Goal: Transaction & Acquisition: Purchase product/service

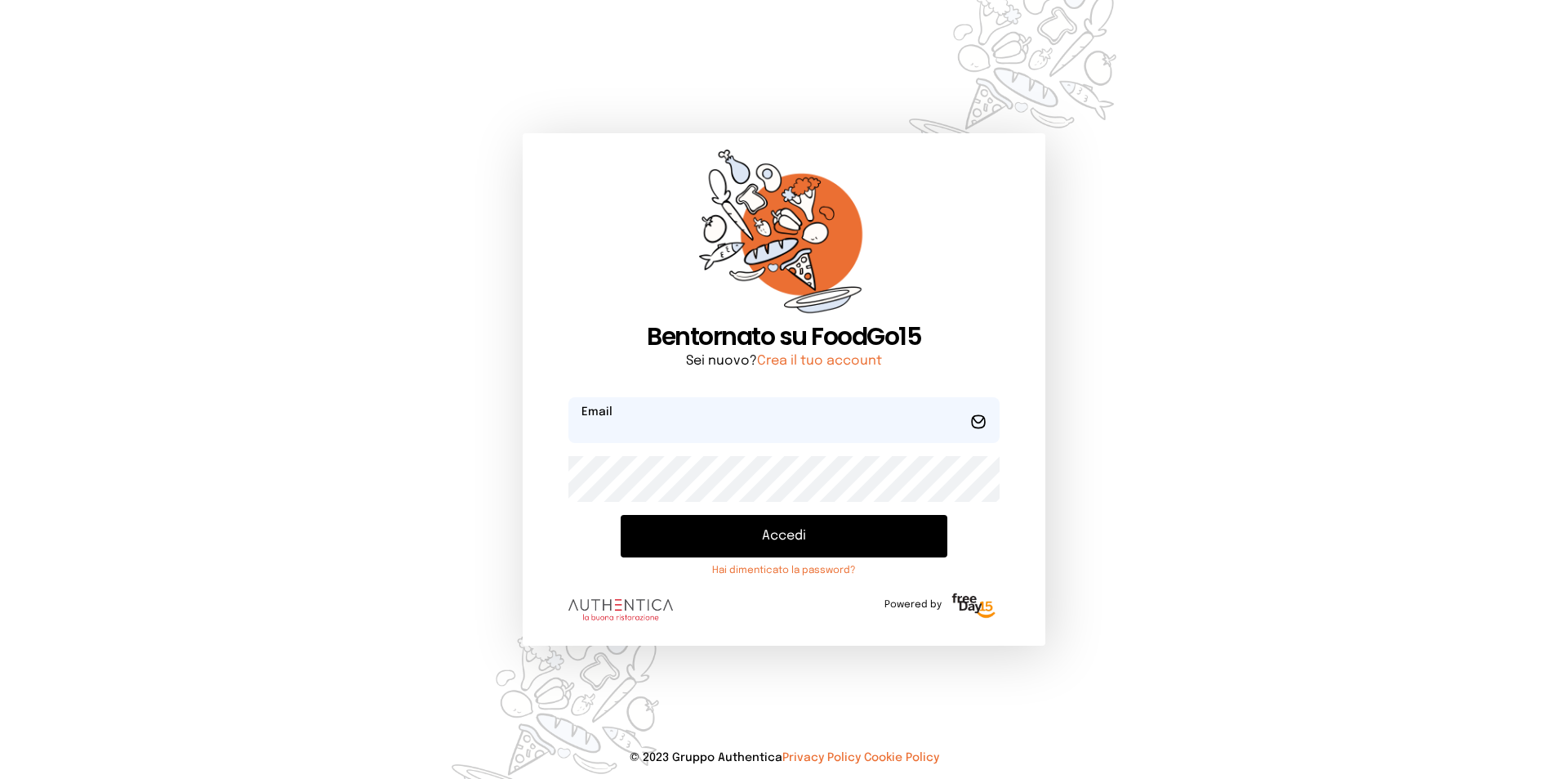
type input "**********"
click at [641, 537] on button "Accedi" at bounding box center [784, 536] width 327 height 43
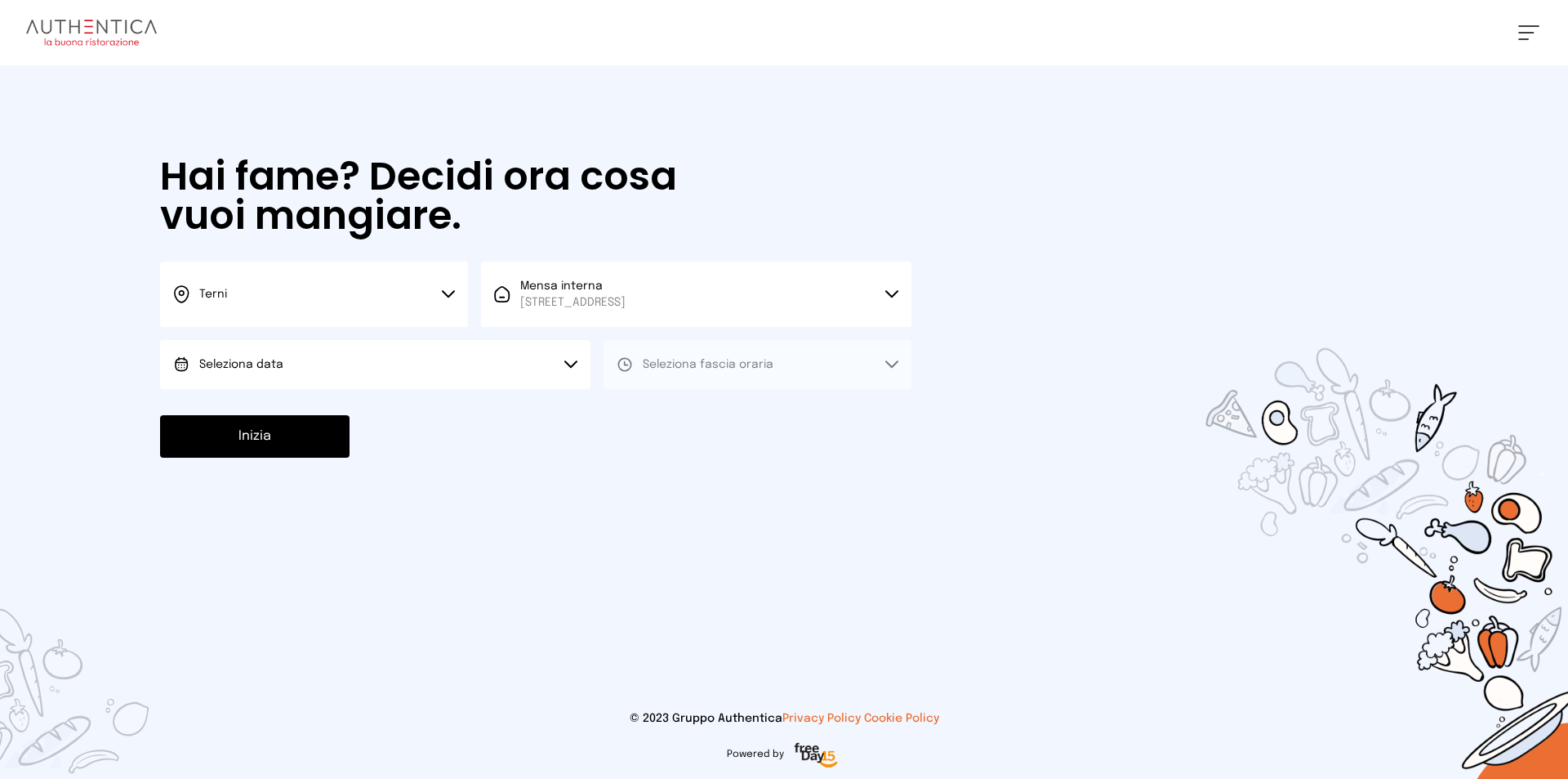
click at [559, 372] on button "Seleziona data" at bounding box center [375, 364] width 430 height 49
click at [550, 428] on li "[DATE], [DATE]" at bounding box center [375, 409] width 430 height 43
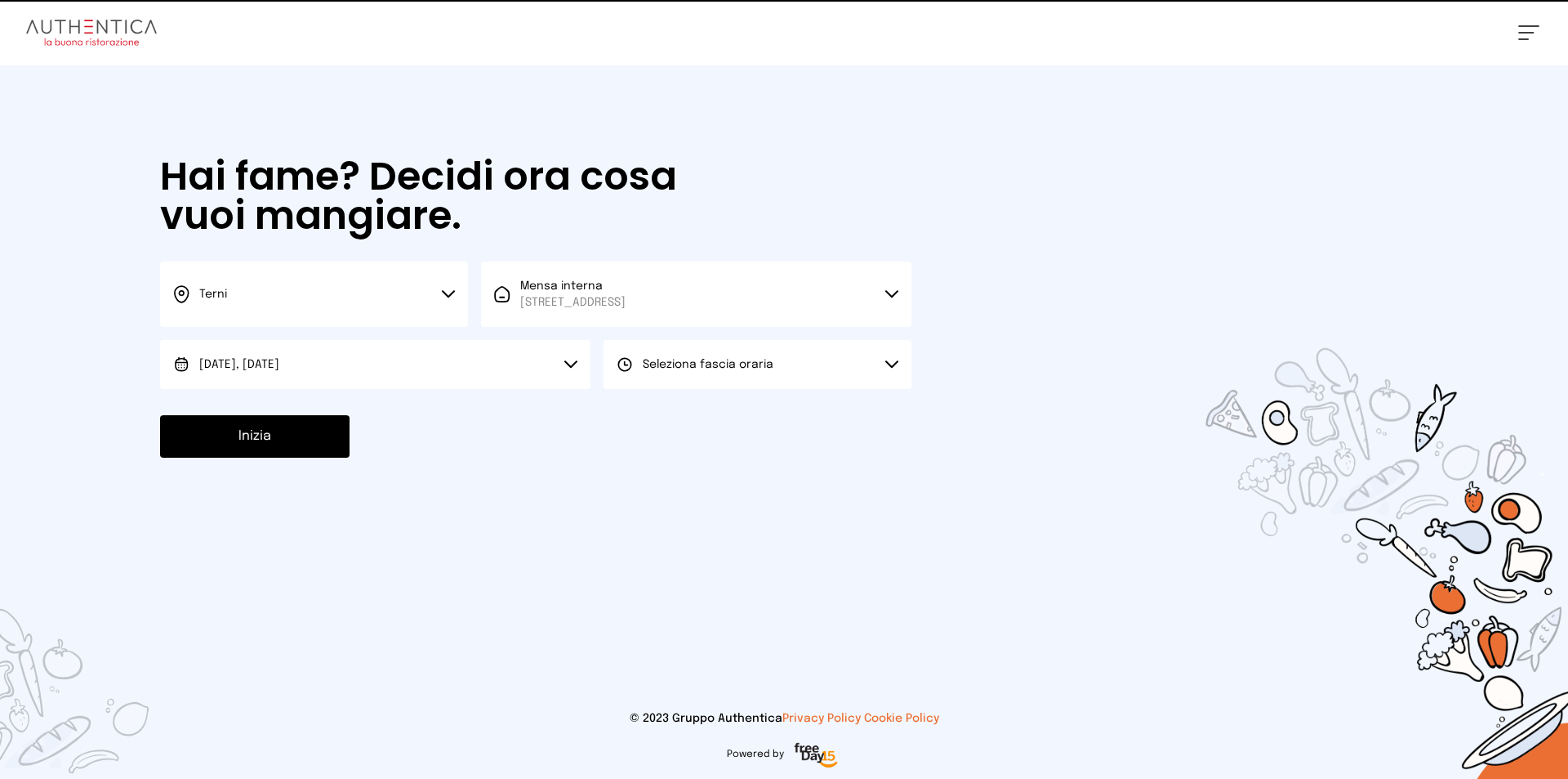
click at [680, 370] on span "Seleziona fascia oraria" at bounding box center [708, 364] width 130 height 17
click at [681, 400] on li "Pranzo" at bounding box center [758, 409] width 308 height 43
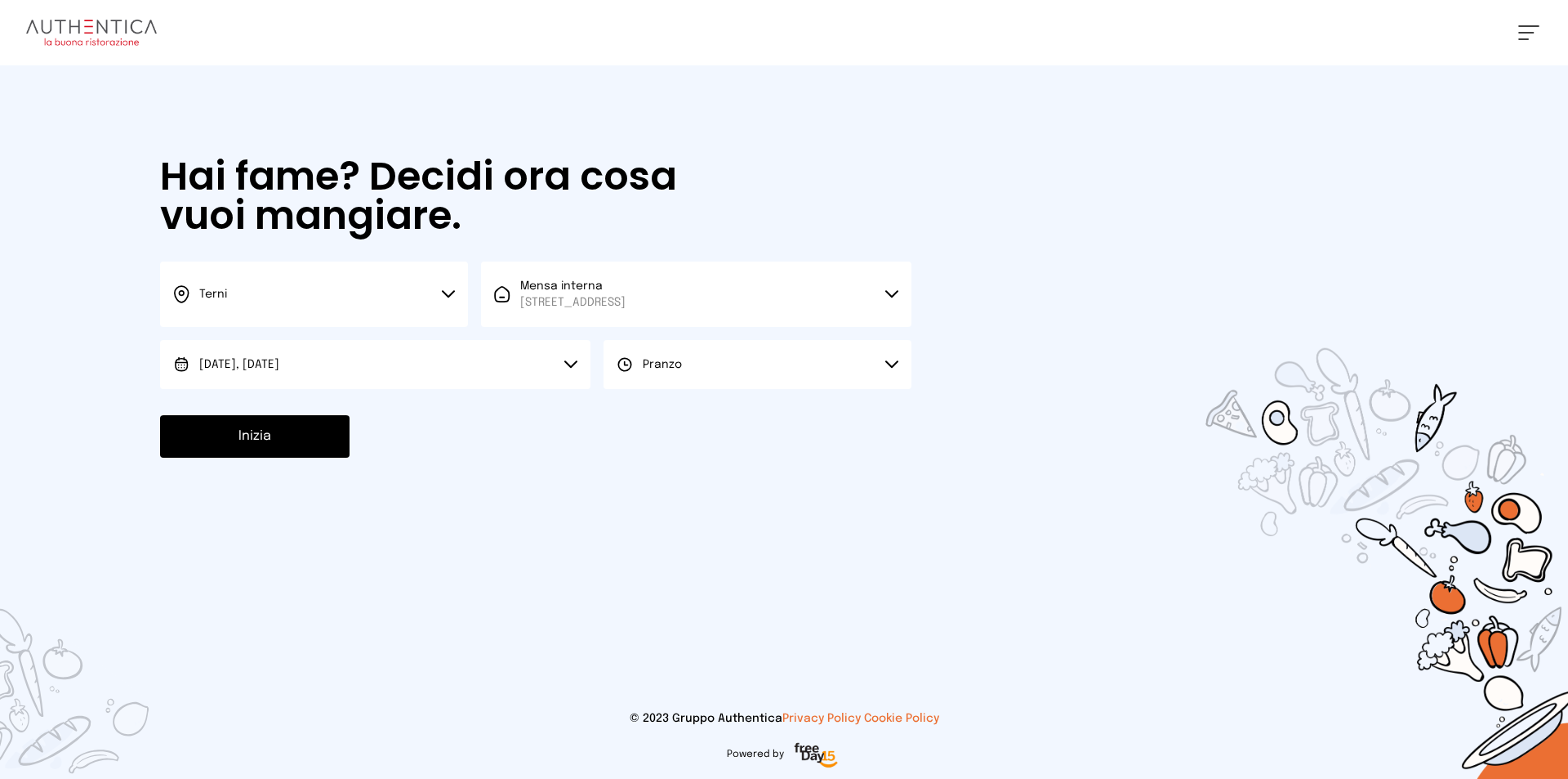
click at [321, 431] on button "Inizia" at bounding box center [255, 436] width 189 height 43
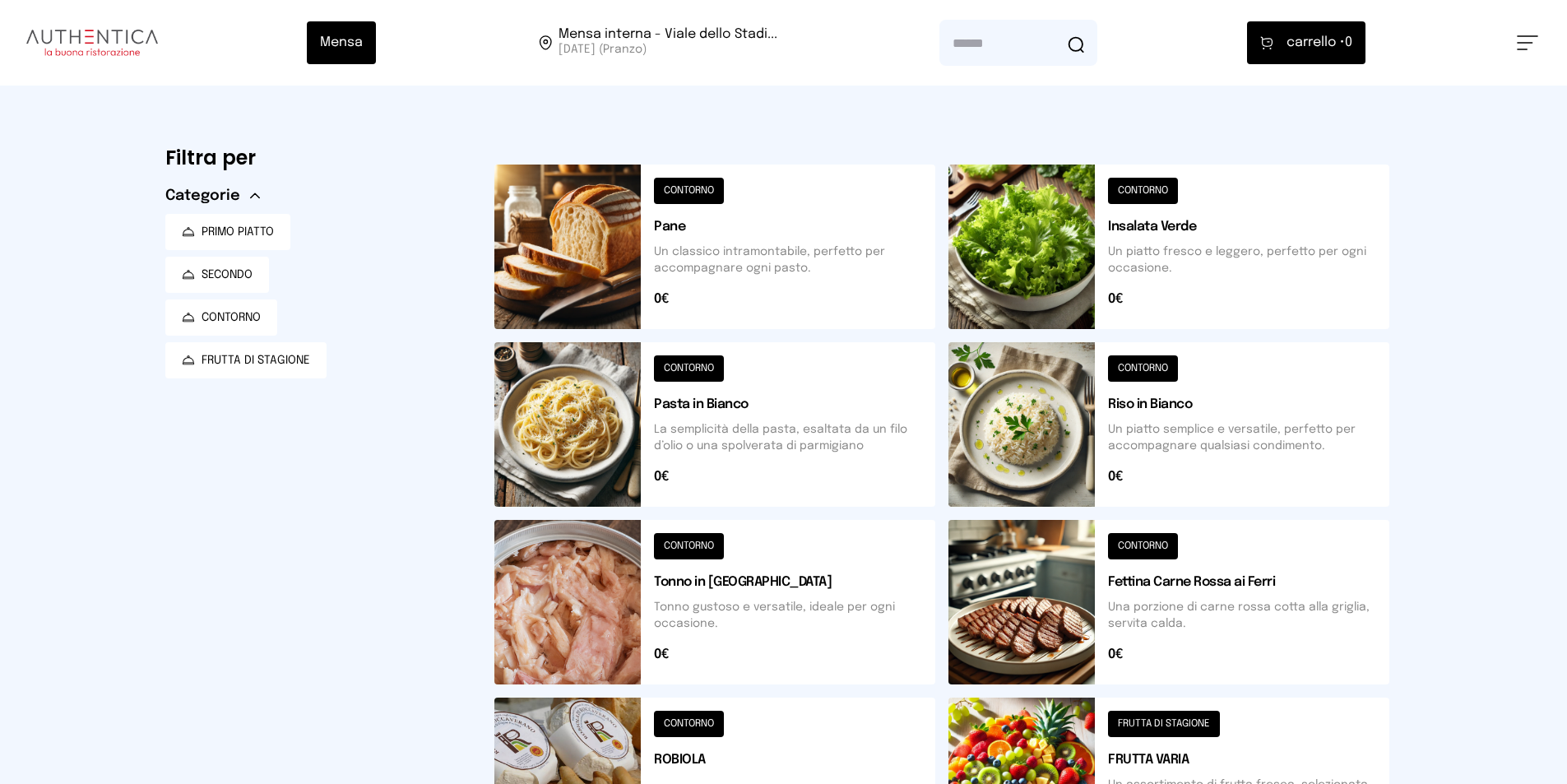
scroll to position [562, 0]
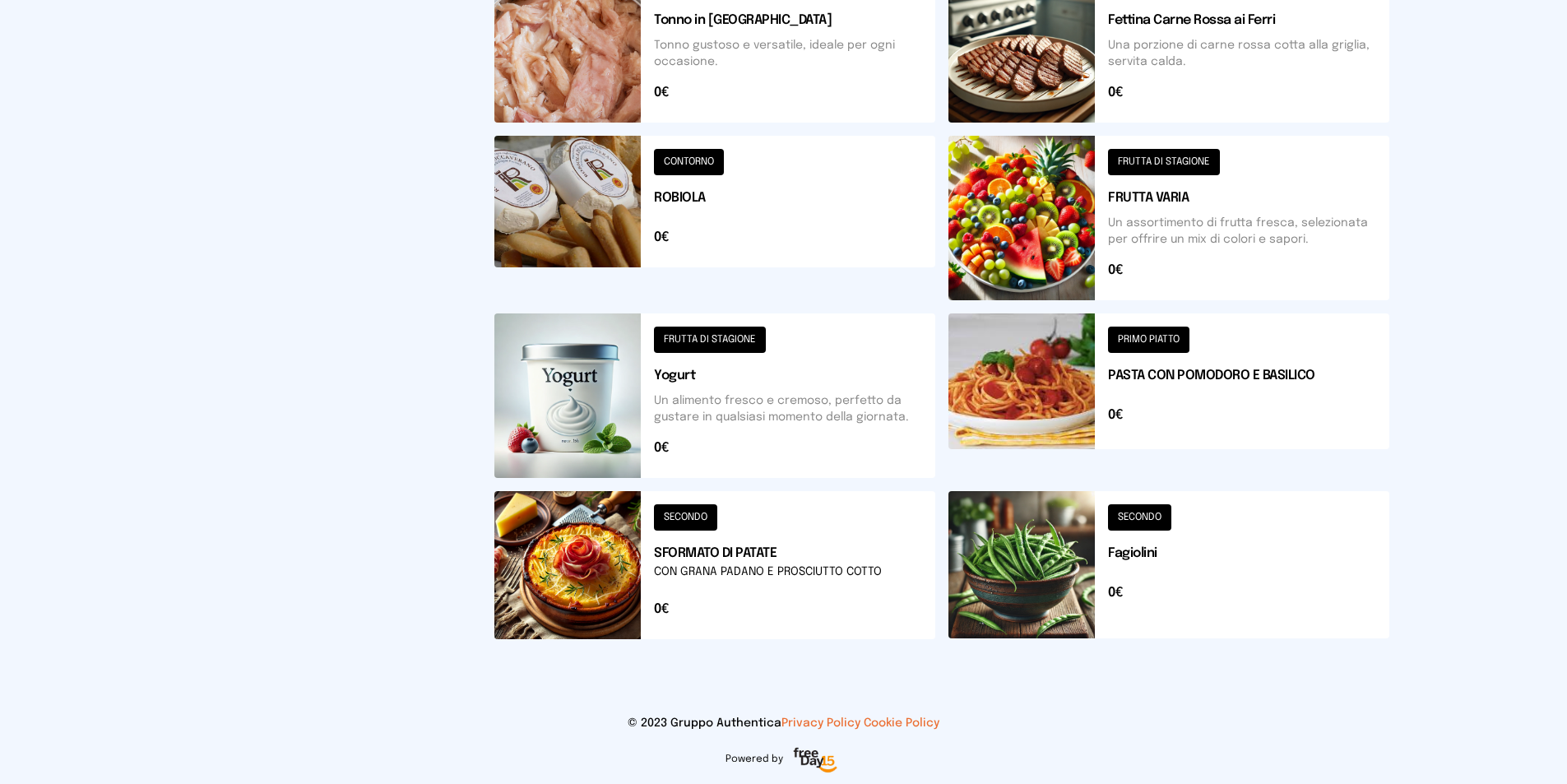
click at [813, 535] on button at bounding box center [715, 564] width 441 height 148
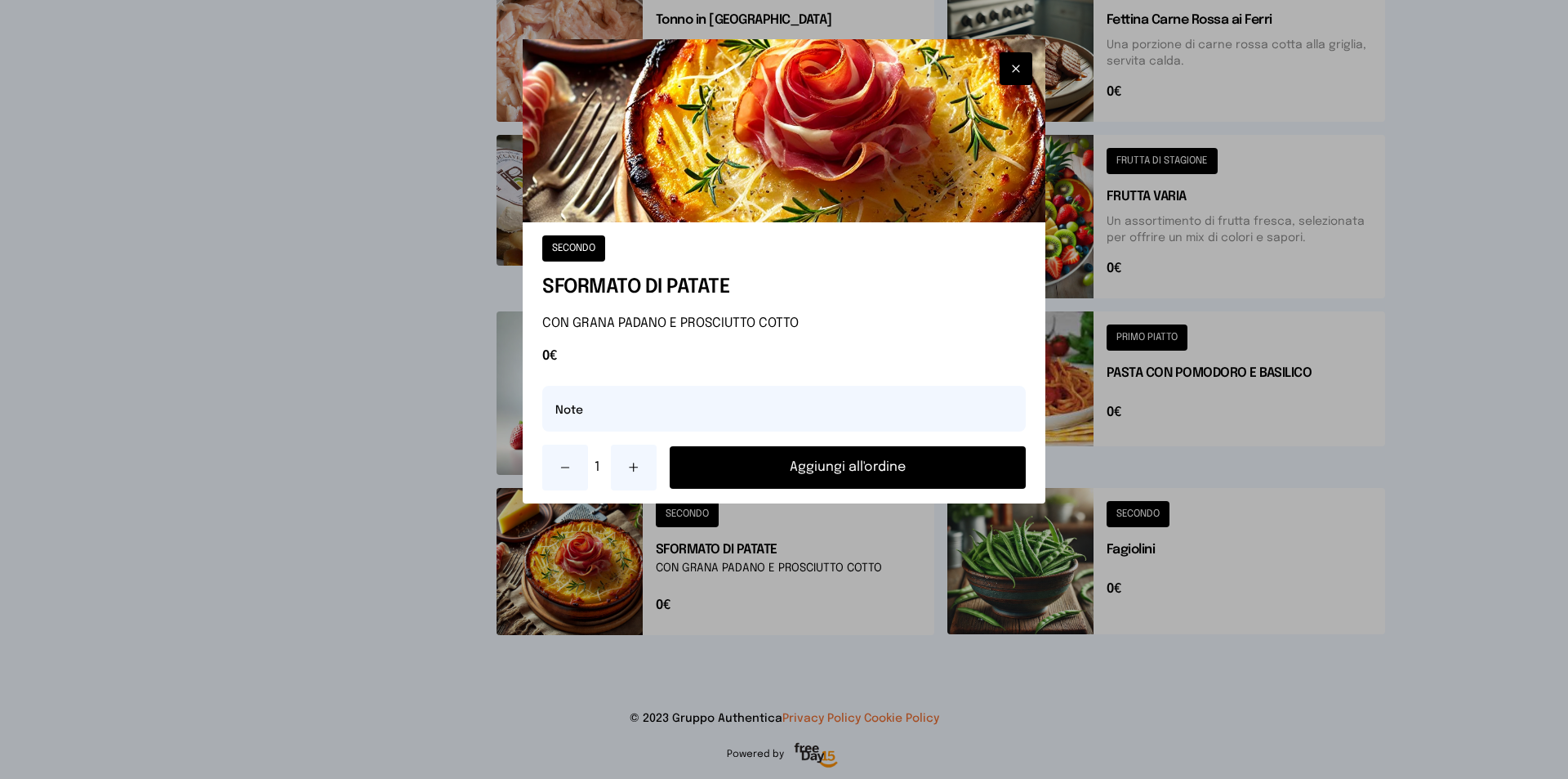
click at [982, 453] on button "Aggiungi all'ordine" at bounding box center [848, 467] width 356 height 43
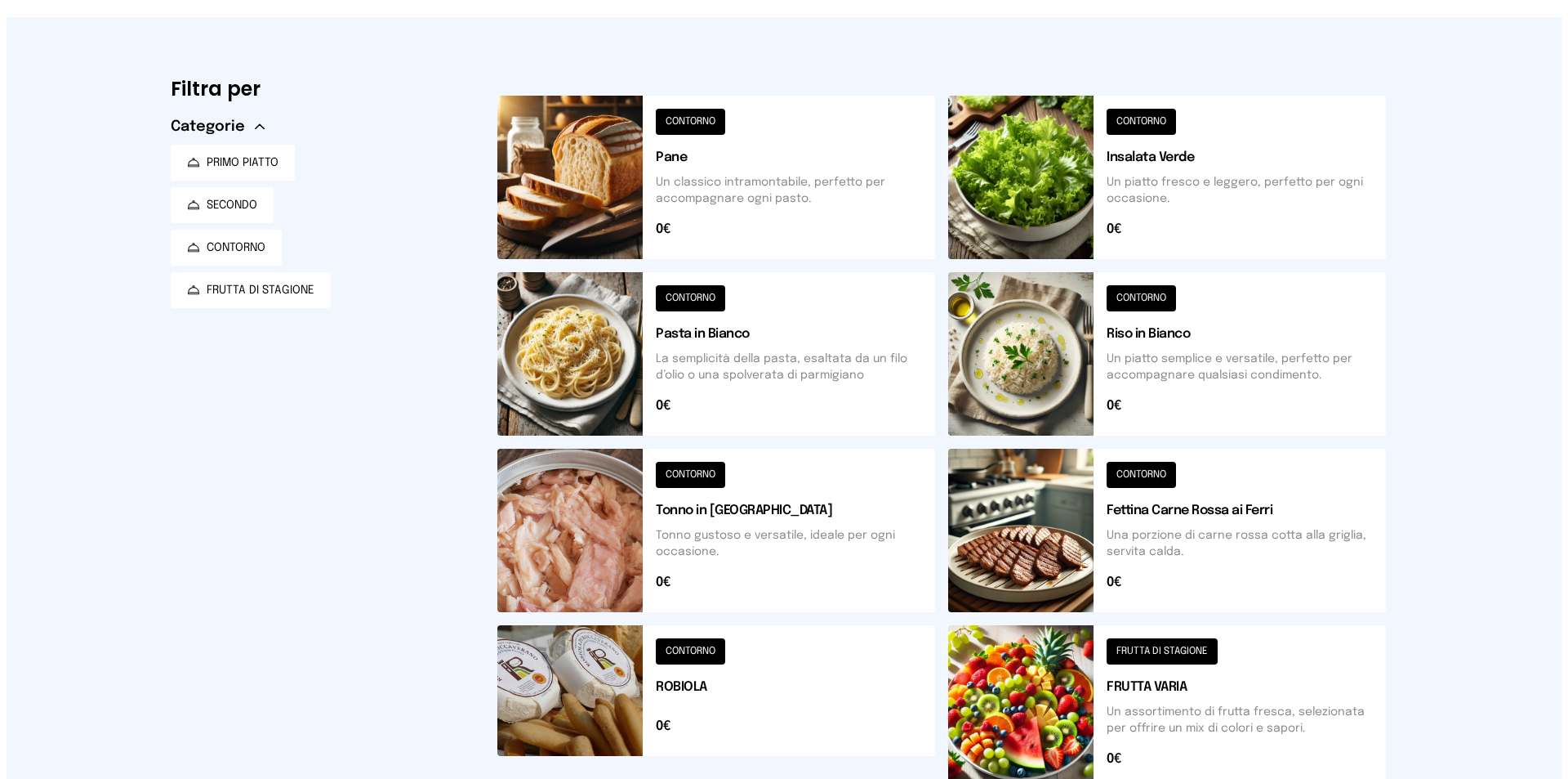
scroll to position [0, 0]
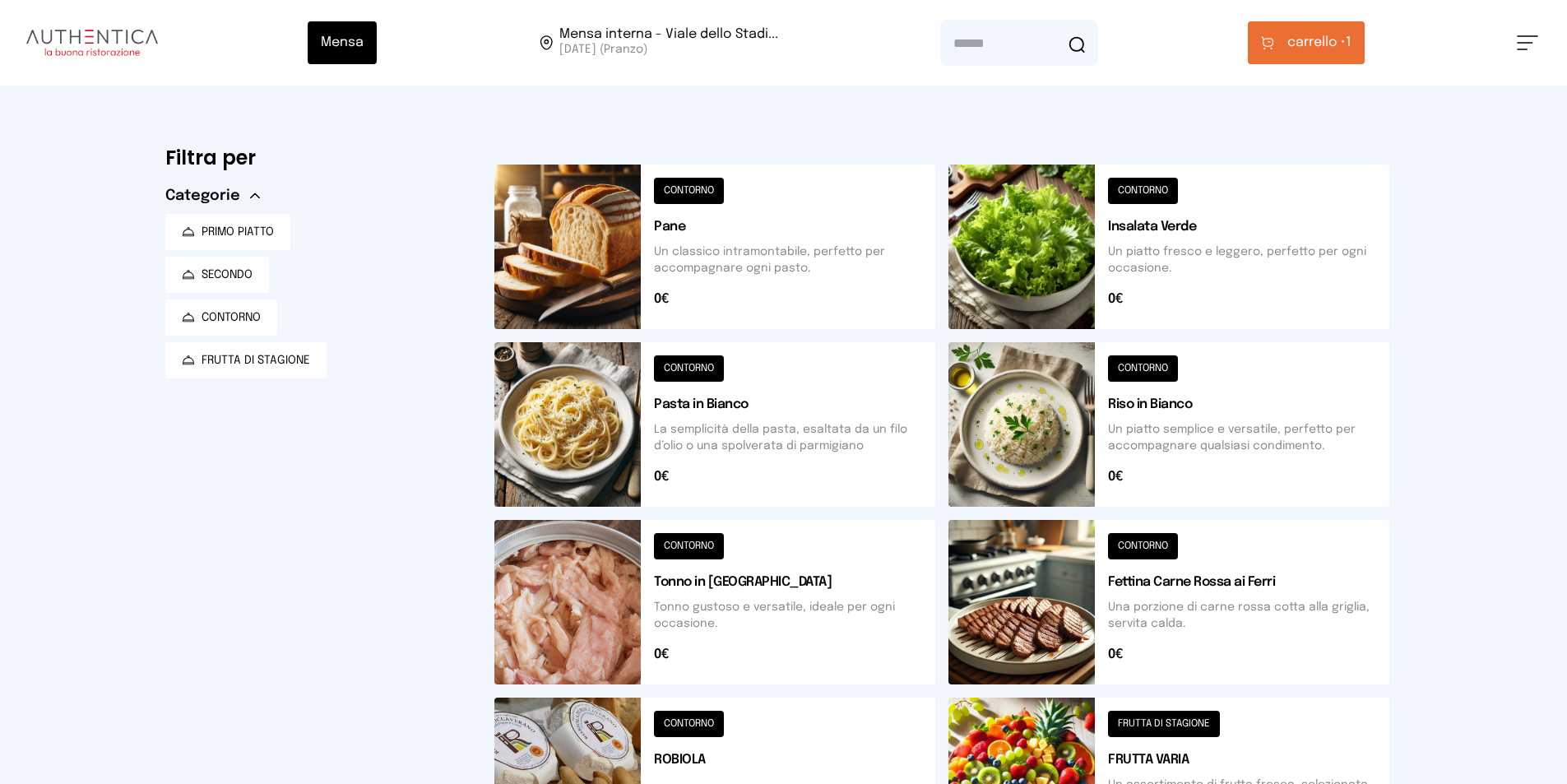
click at [1307, 52] on span "carrello •" at bounding box center [1317, 43] width 59 height 20
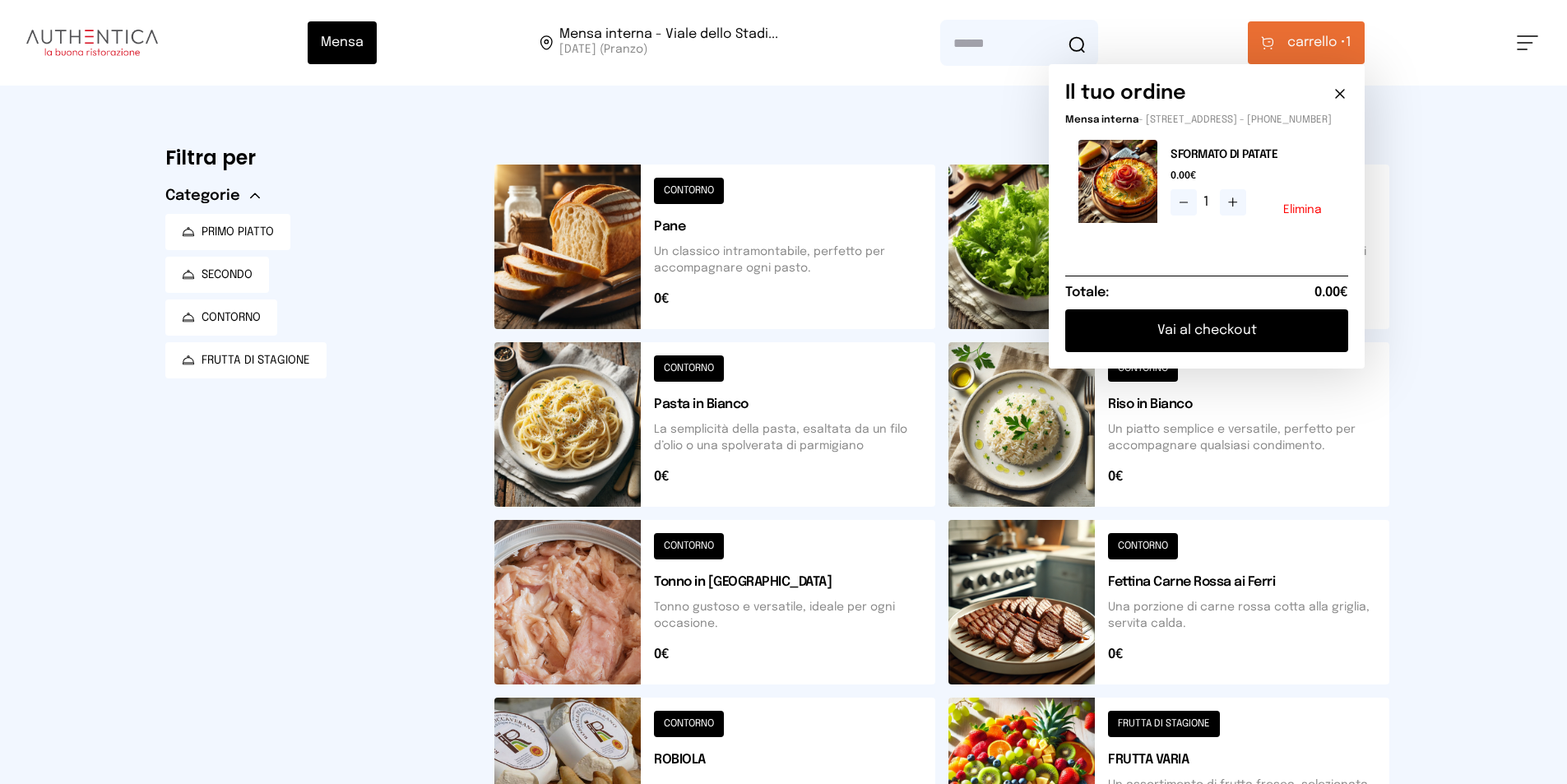
click at [1330, 340] on button "Vai al checkout" at bounding box center [1206, 330] width 283 height 43
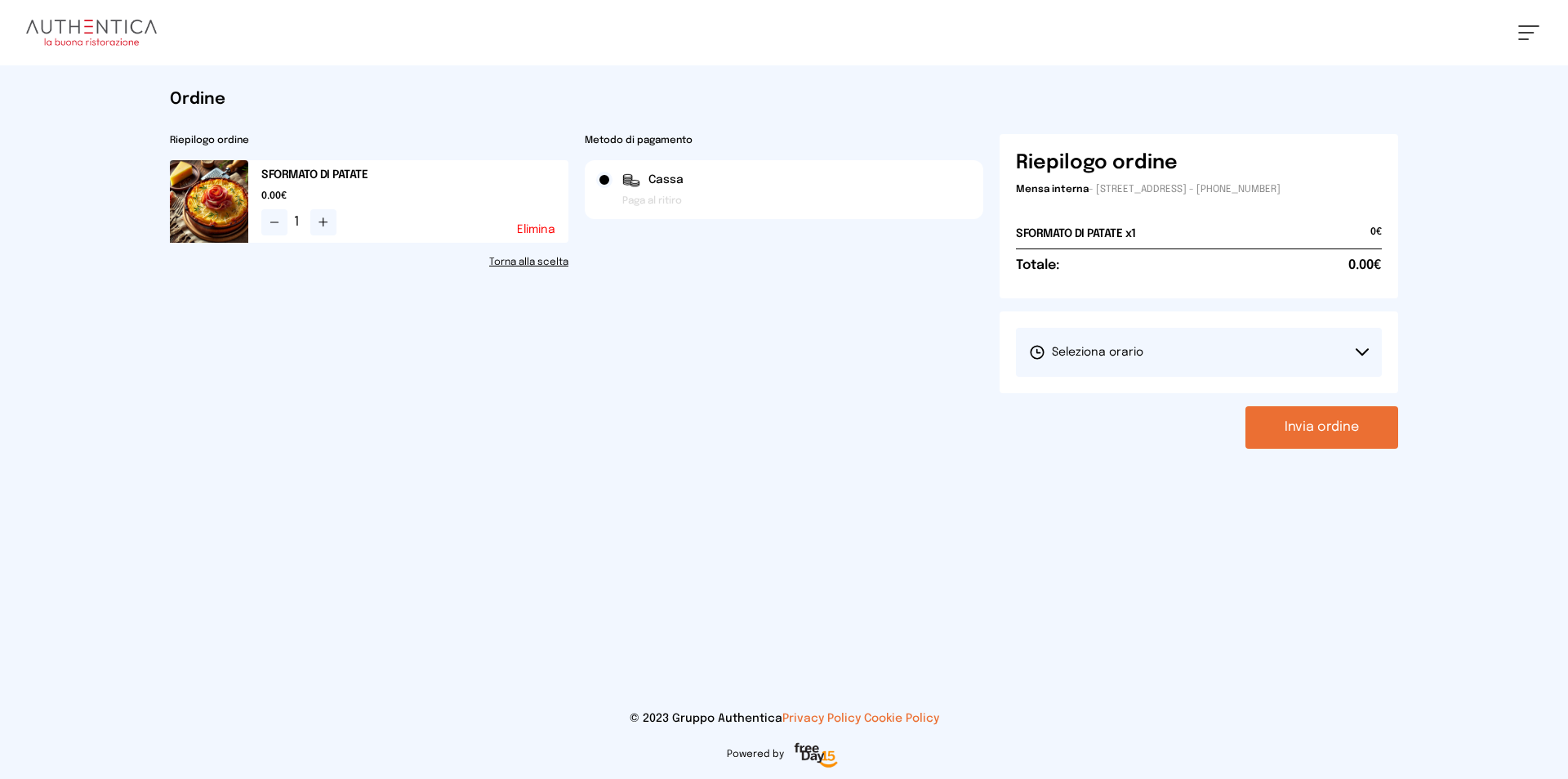
click at [1309, 365] on button "Seleziona orario" at bounding box center [1199, 352] width 366 height 49
click at [1293, 390] on li "1° Turno (13:00 - 15:00)" at bounding box center [1199, 397] width 366 height 43
click at [1318, 428] on button "Invia ordine" at bounding box center [1322, 427] width 153 height 43
